Goal: Communication & Community: Answer question/provide support

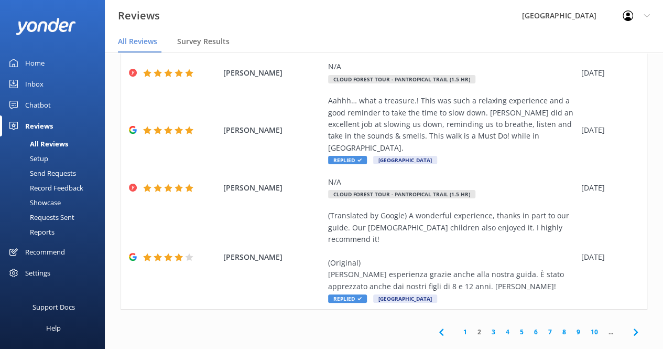
scroll to position [21, 0]
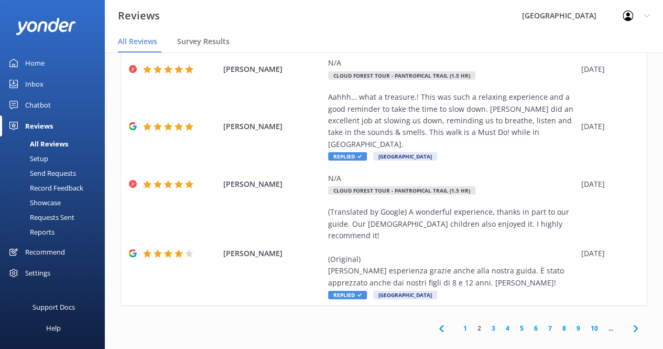
click at [459, 323] on link "1" at bounding box center [465, 328] width 14 height 10
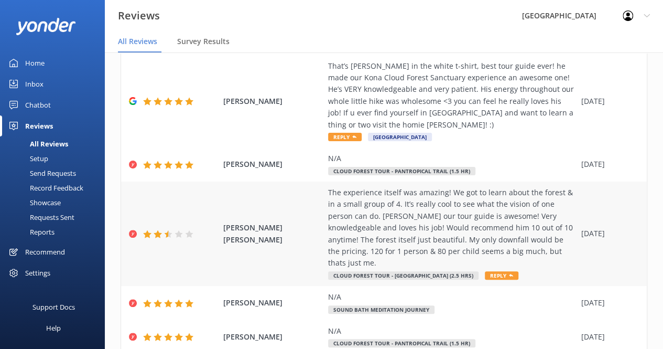
scroll to position [136, 0]
click at [487, 238] on div "The experience itself was amazing! We got to learn about the forest & in a smal…" at bounding box center [452, 227] width 248 height 82
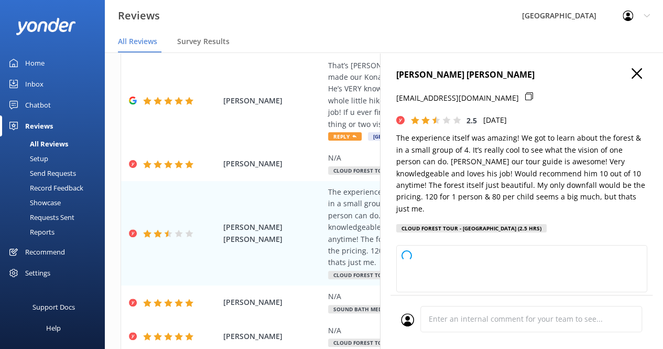
type textarea "Hi [PERSON_NAME], Thank you so much for your thoughtful feedback! We're delight…"
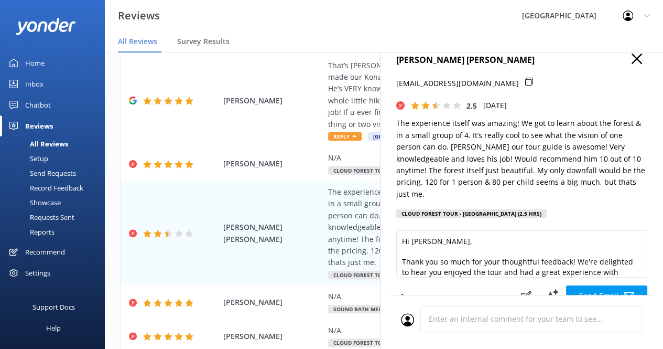
scroll to position [15, 0]
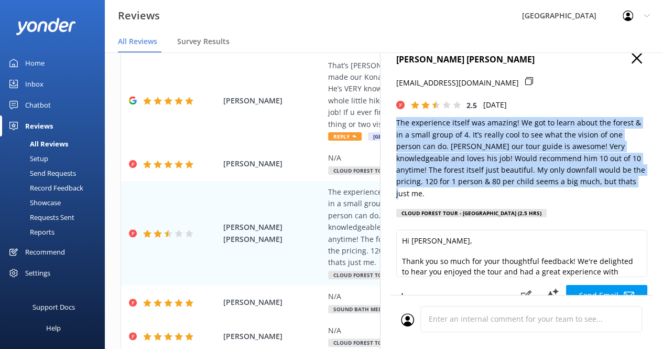
drag, startPoint x: 396, startPoint y: 125, endPoint x: 621, endPoint y: 186, distance: 233.1
click at [621, 186] on p "The experience itself was amazing! We got to learn about the forest & in a smal…" at bounding box center [521, 158] width 251 height 82
copy p "The experience itself was amazing! We got to learn about the forest & in a smal…"
